Goal: Information Seeking & Learning: Learn about a topic

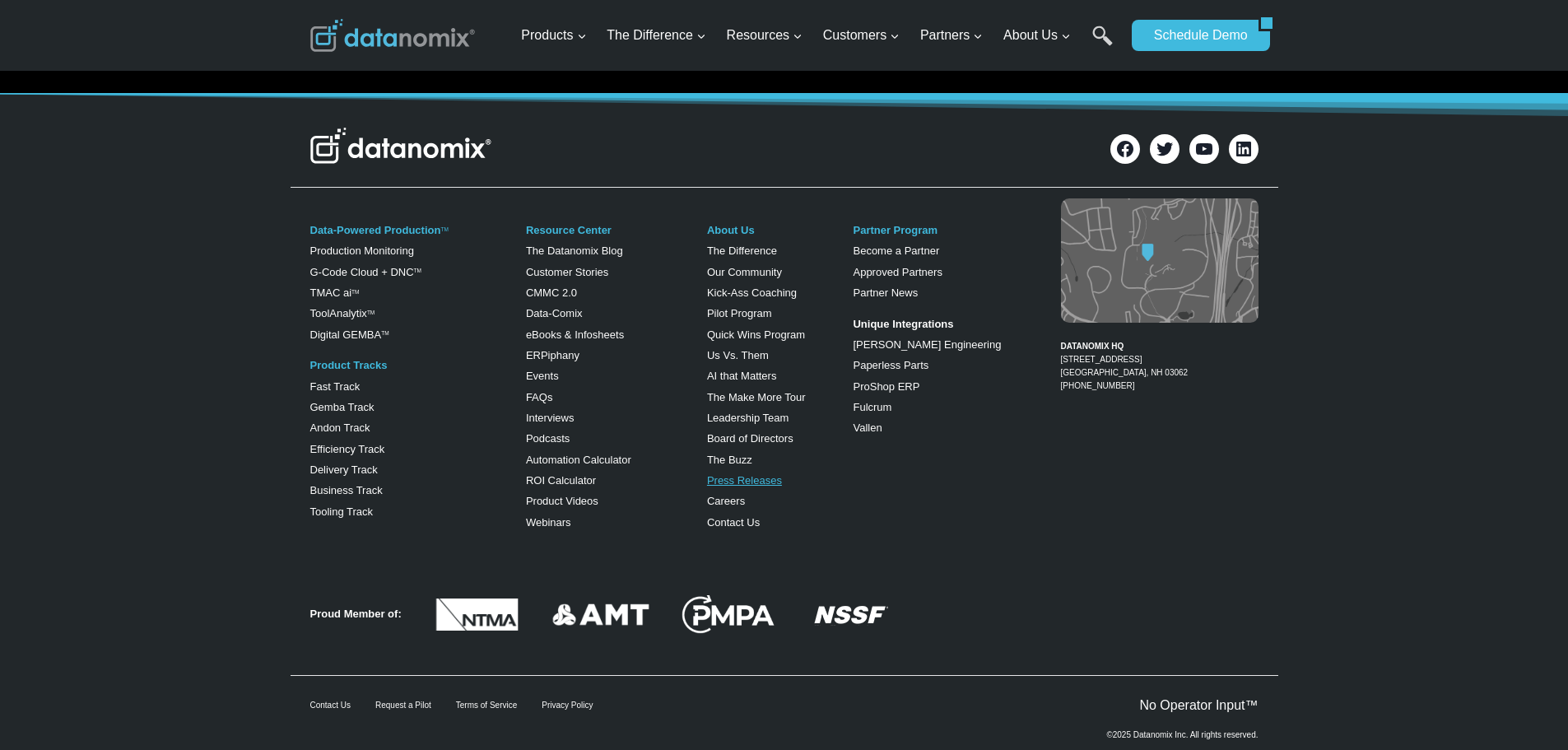
scroll to position [13616, 0]
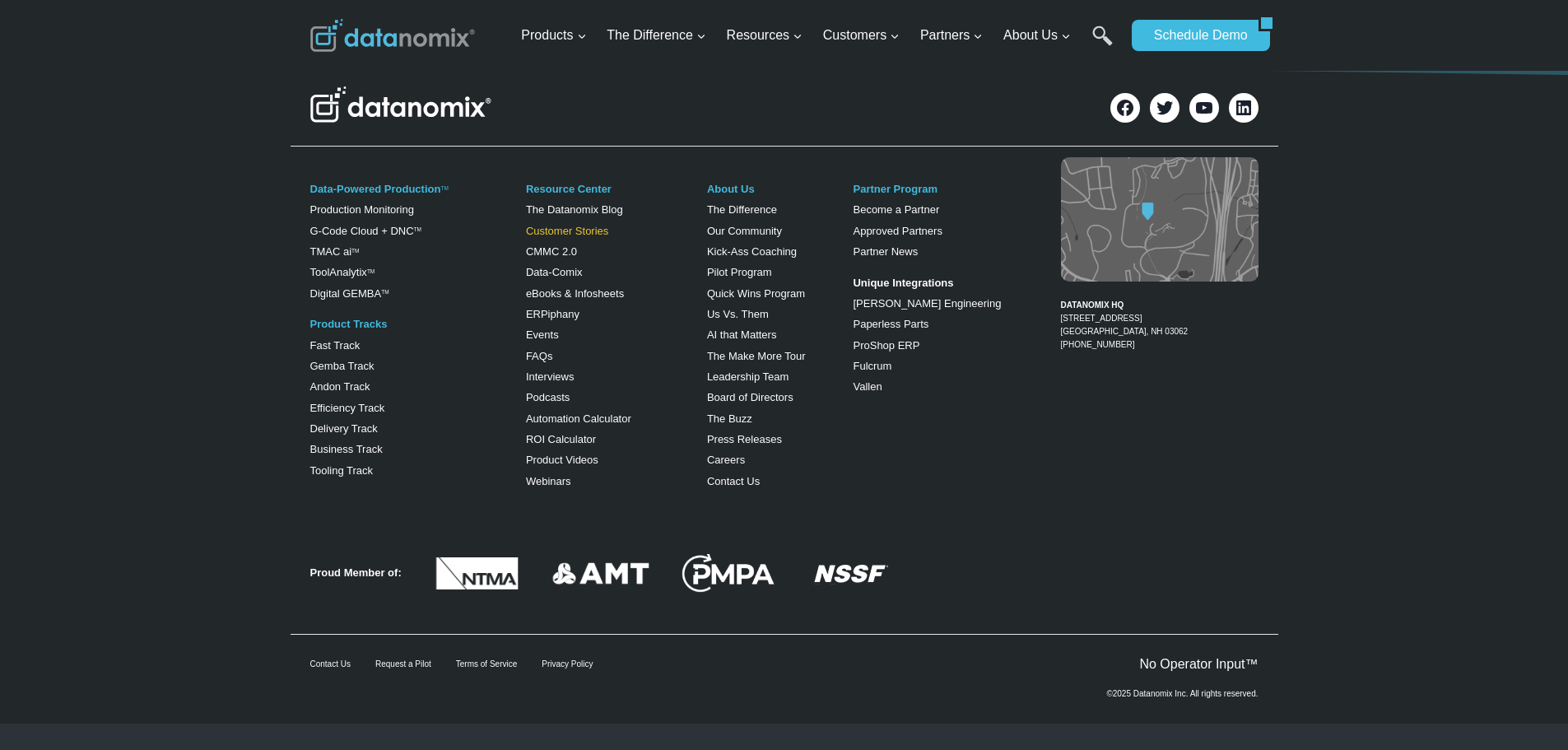
click at [545, 352] on div "Resource Center The Datanomix Blog Customer Stories CMMC 2.0 Data-Comix eBooks …" at bounding box center [603, 335] width 155 height 323
click at [545, 352] on link "FAQs" at bounding box center [539, 356] width 27 height 12
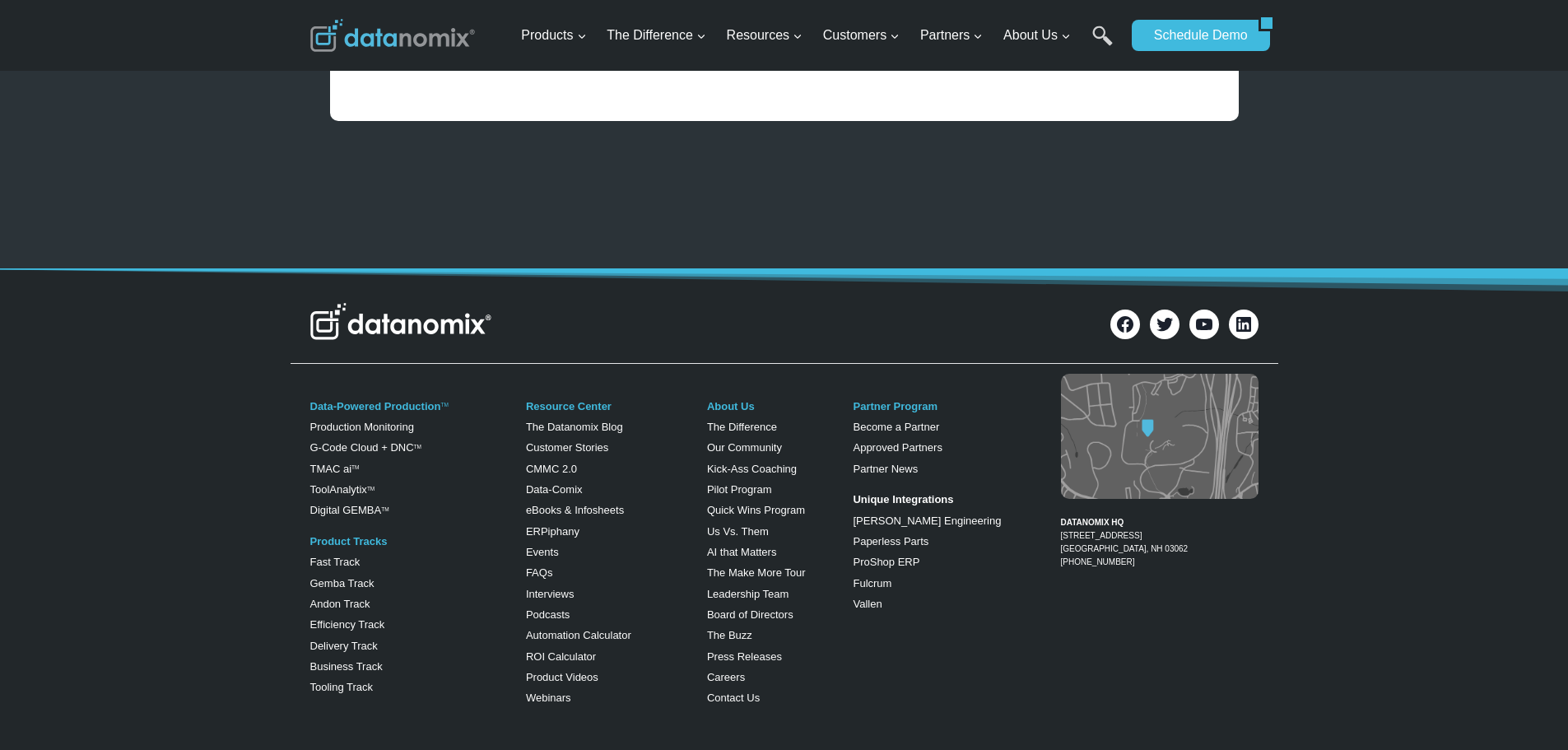
scroll to position [1412, 0]
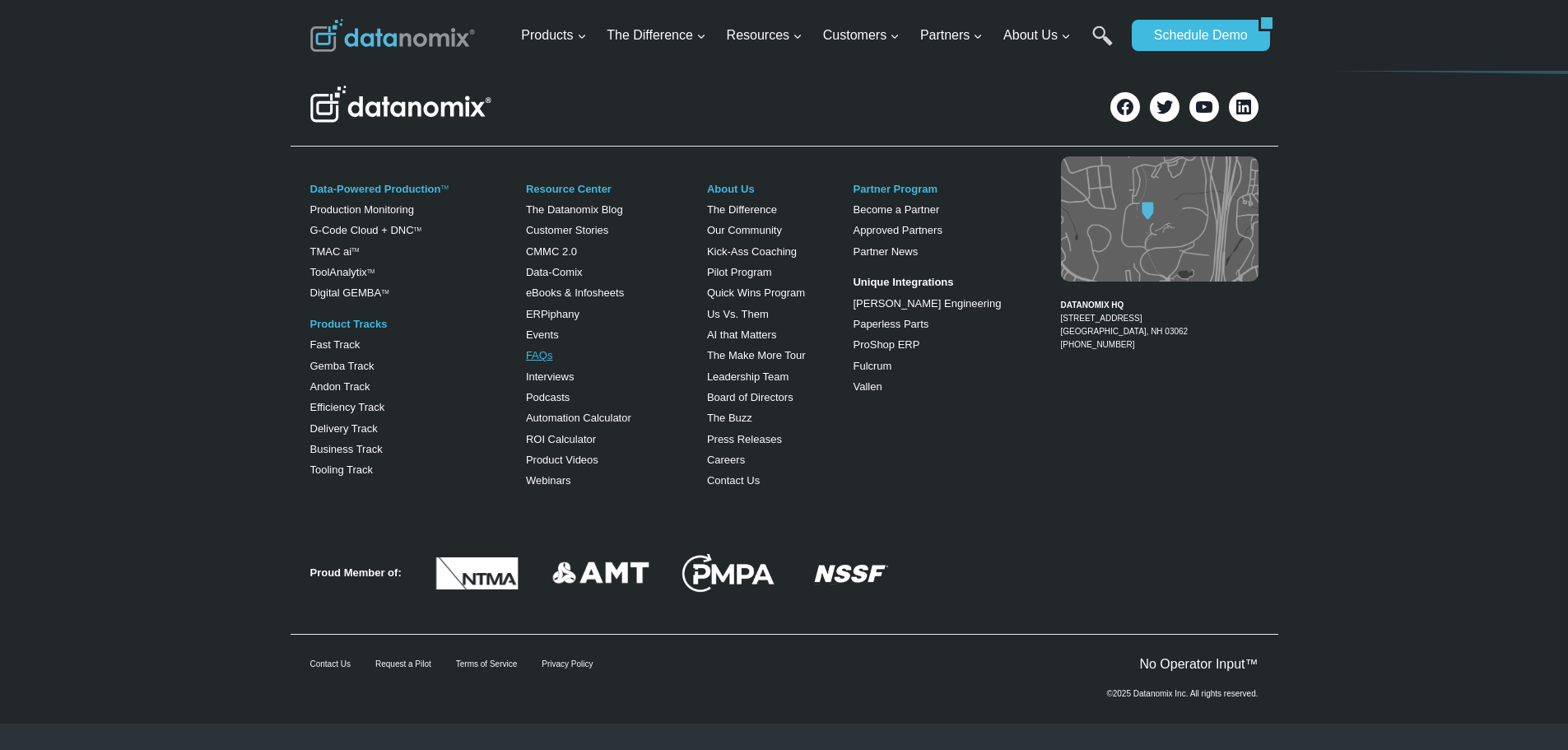
click at [544, 360] on link "FAQs" at bounding box center [539, 355] width 27 height 12
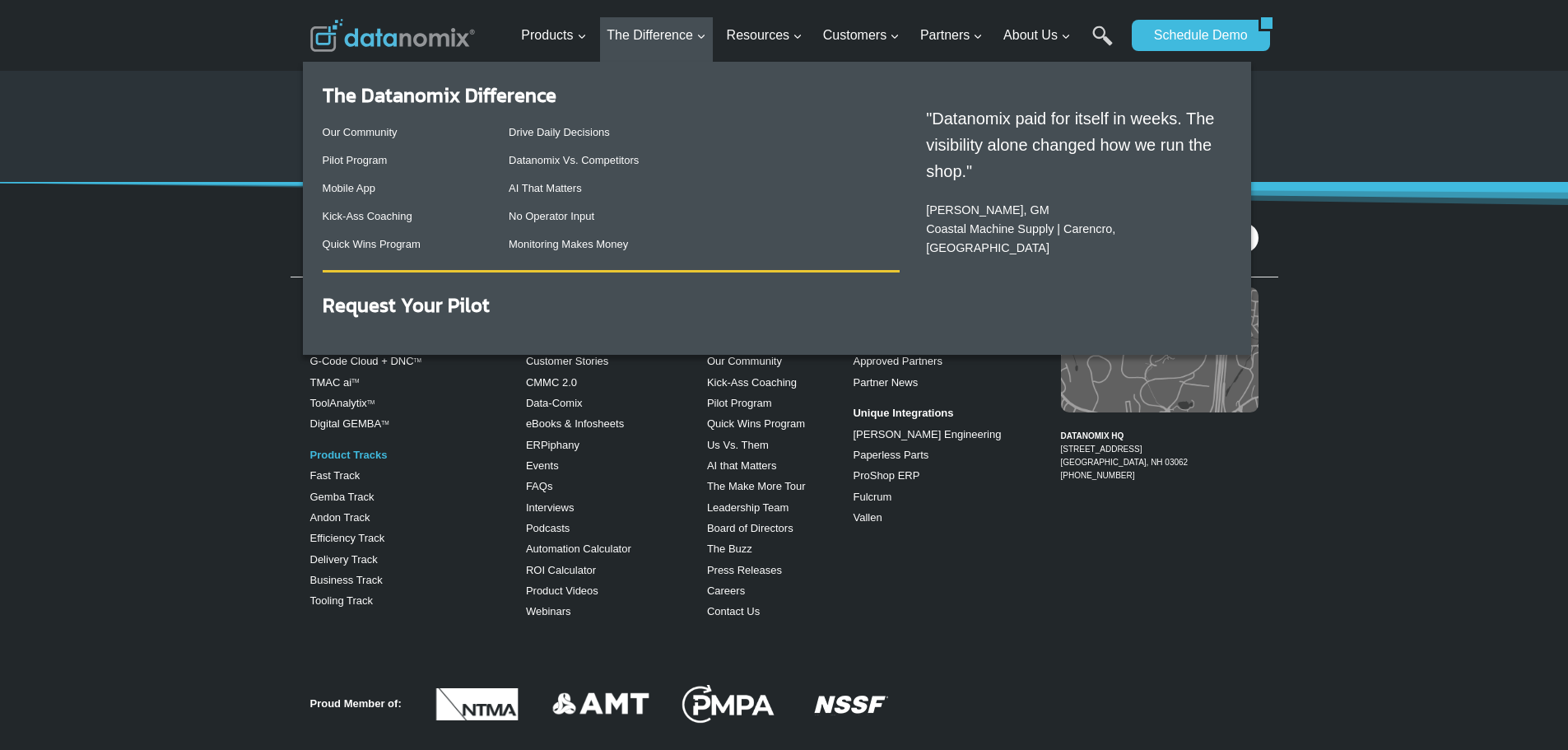
scroll to position [1165, 0]
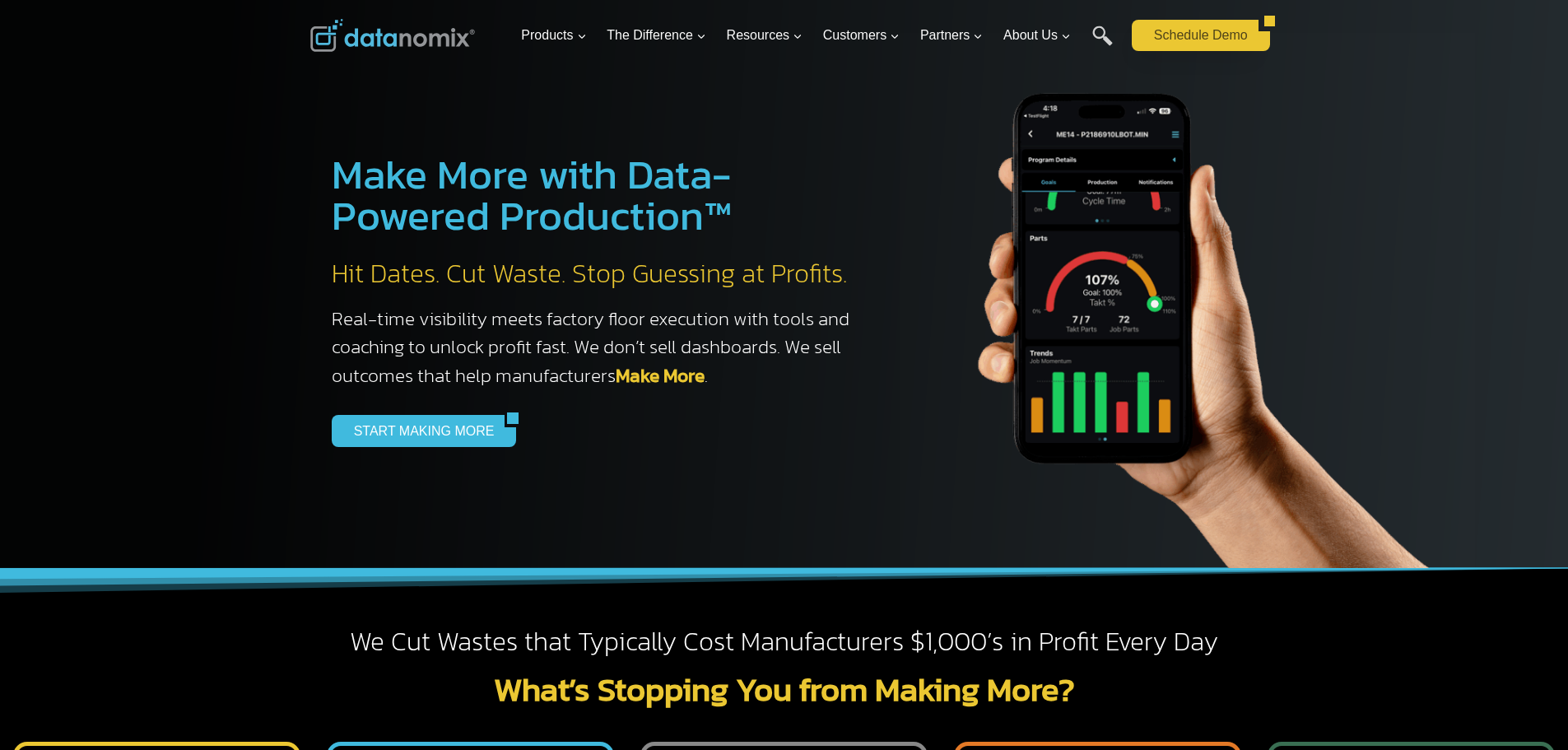
click at [1259, 22] on link "Schedule Demo" at bounding box center [1196, 35] width 127 height 31
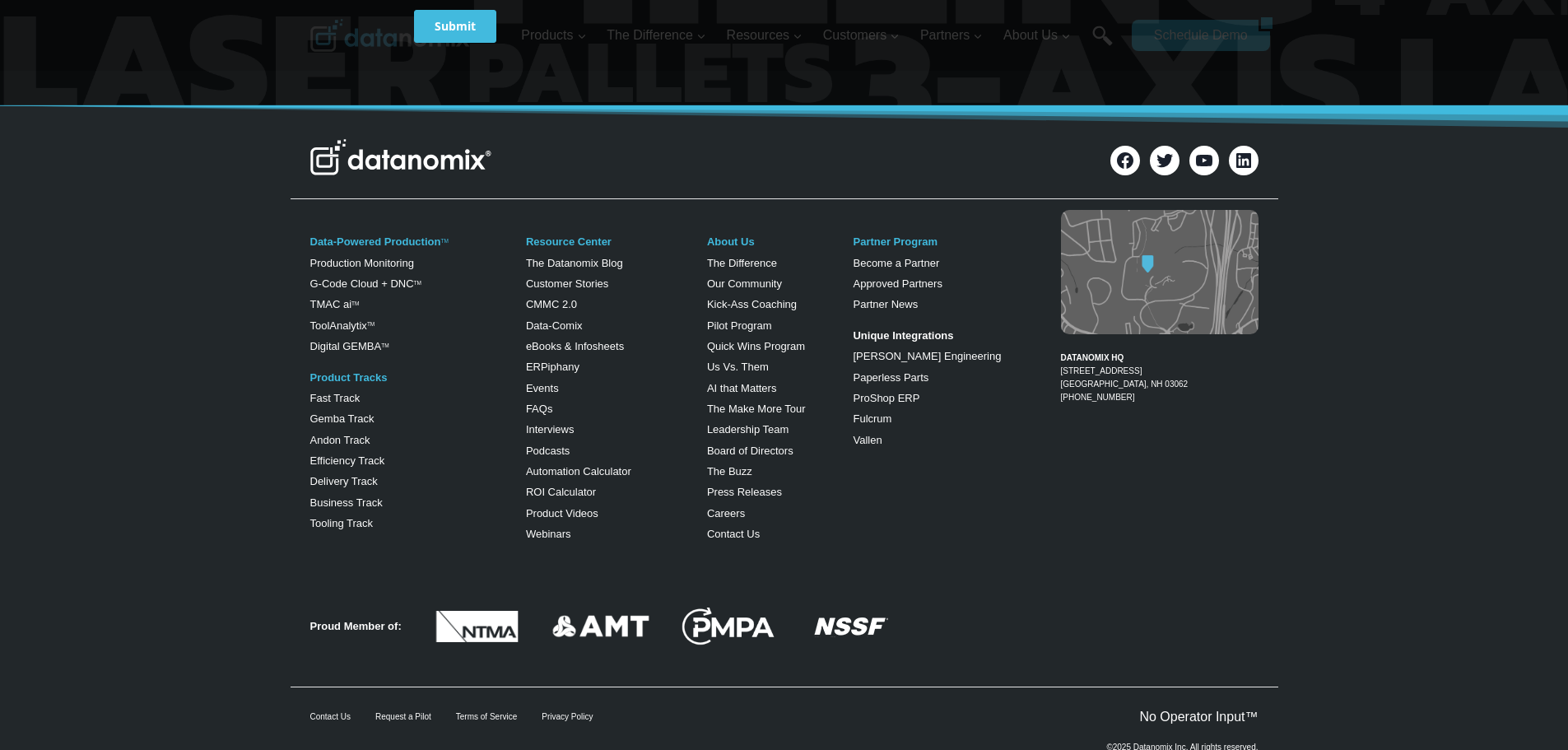
scroll to position [906, 0]
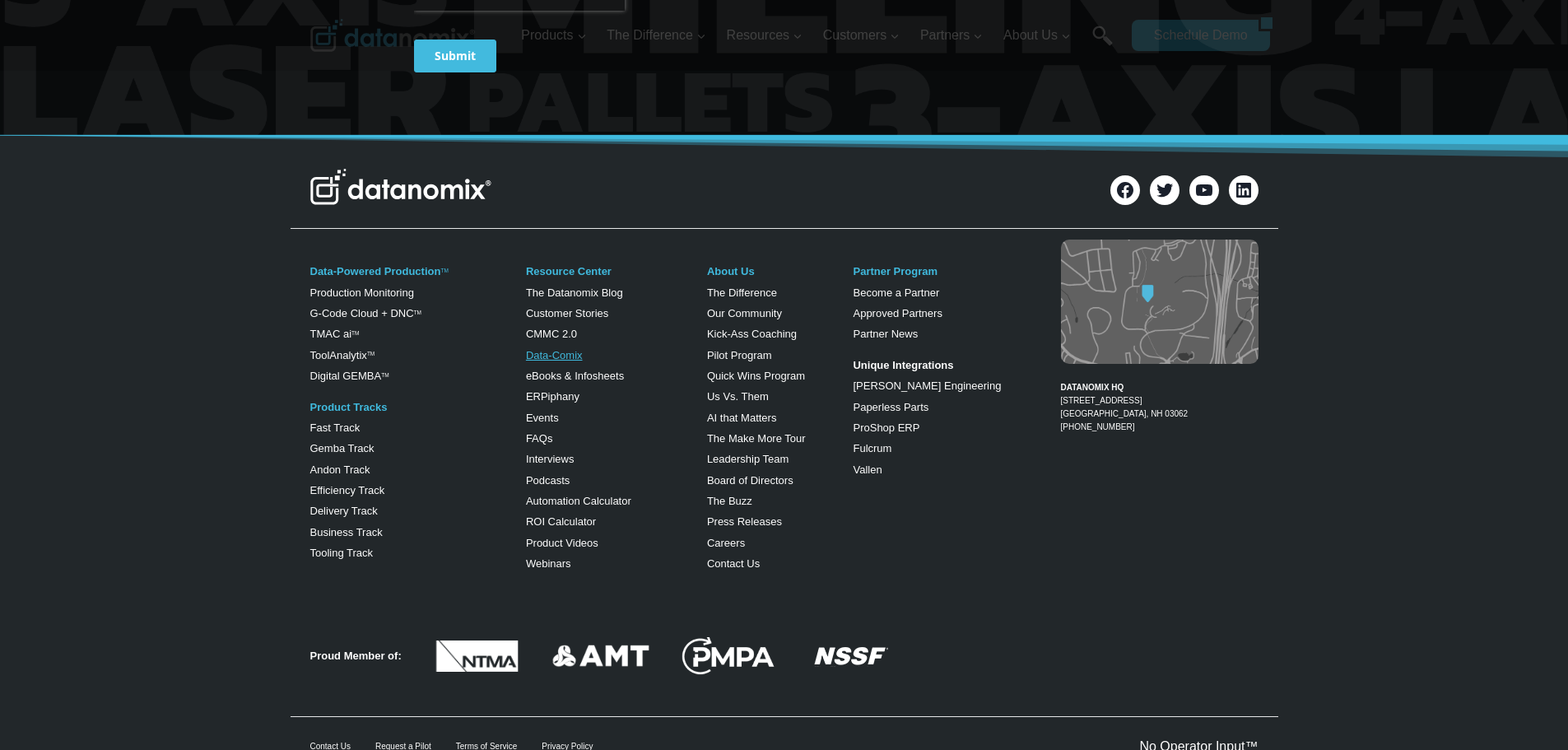
click at [577, 361] on link "Data-Comix" at bounding box center [554, 355] width 57 height 12
click at [573, 332] on link "CMMC 2.0" at bounding box center [551, 333] width 51 height 12
click at [550, 353] on link "Data-Comix" at bounding box center [554, 355] width 57 height 12
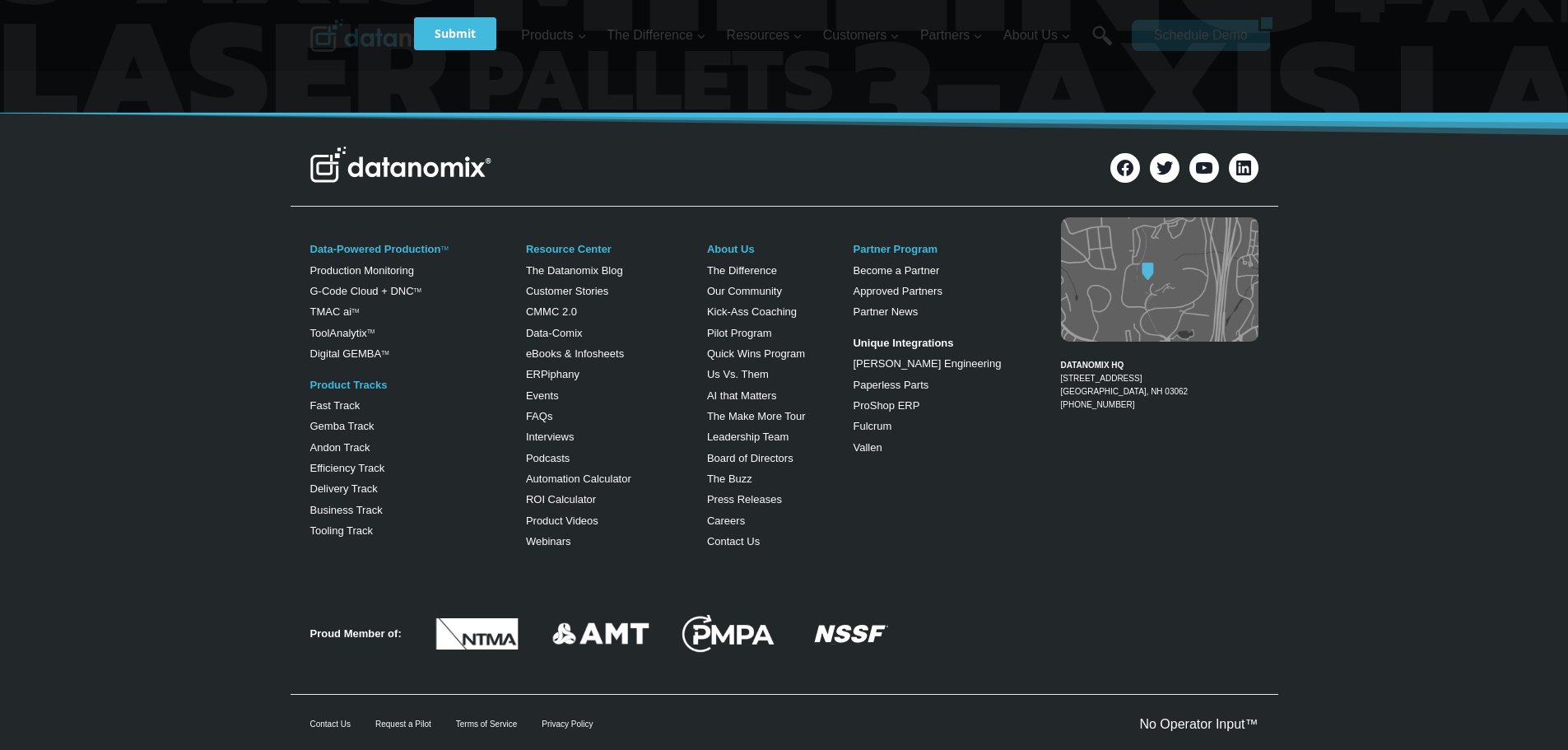
scroll to position [929, 0]
click at [357, 269] on link "Production Monitoring" at bounding box center [362, 269] width 104 height 12
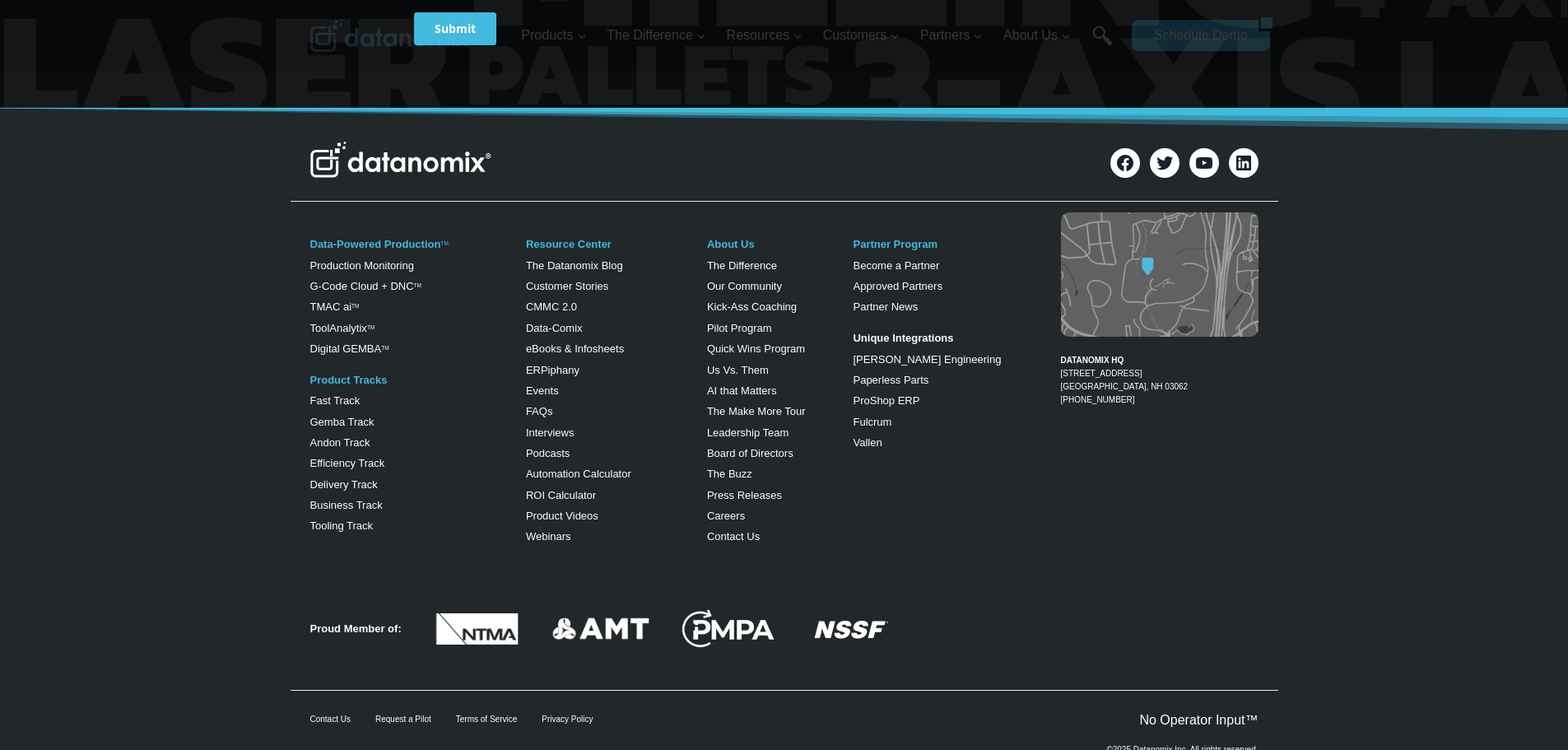
scroll to position [6567, 0]
